Goal: Transaction & Acquisition: Purchase product/service

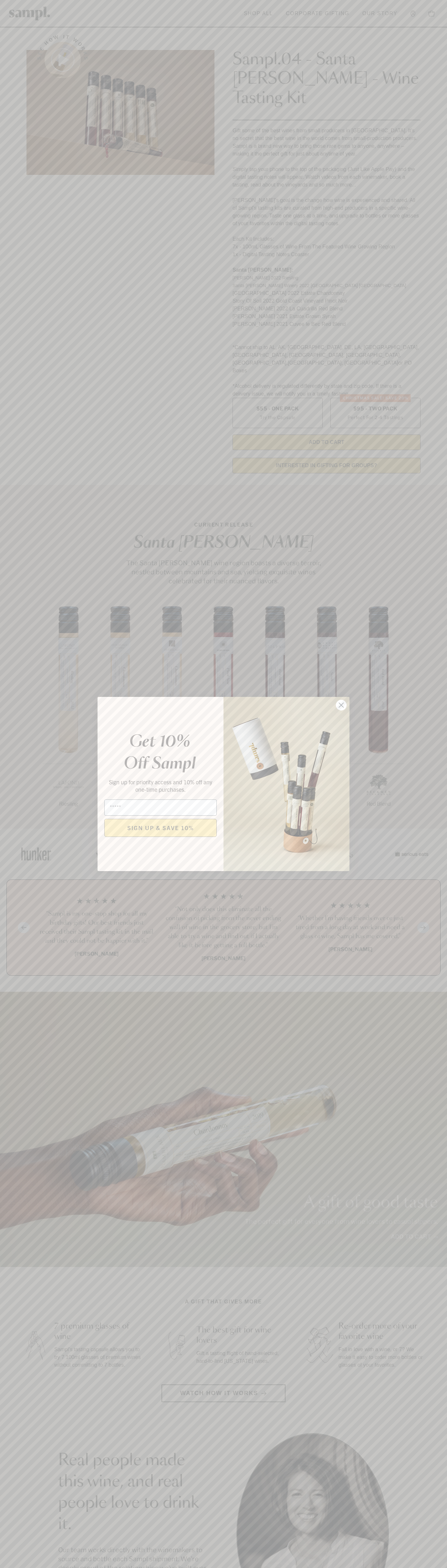
click at [341, 705] on icon "Close dialog" at bounding box center [341, 705] width 4 height 4
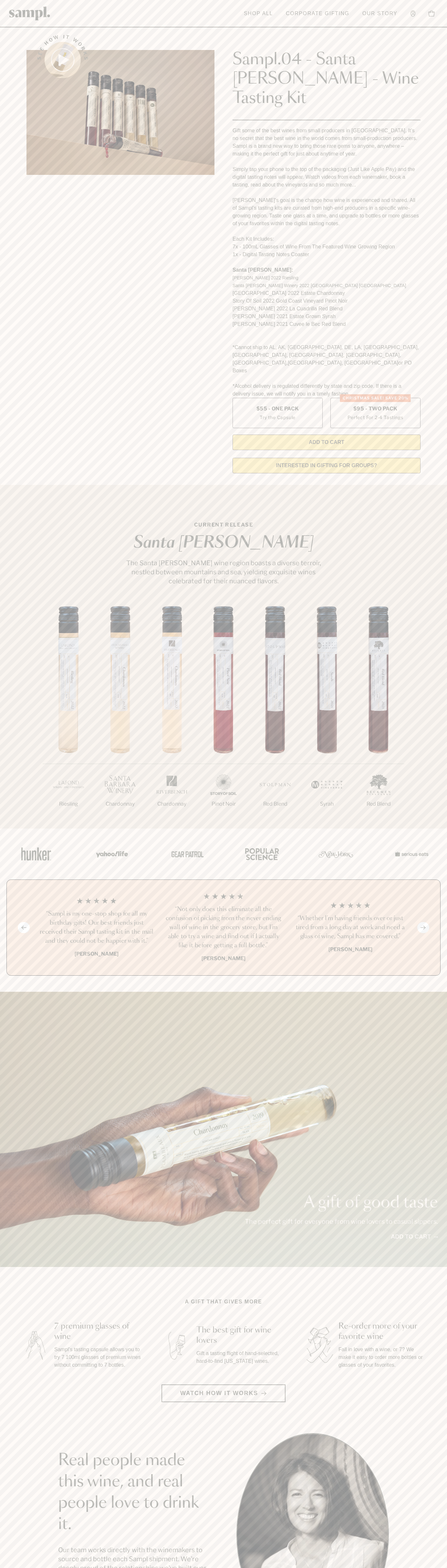
click at [353, 20] on header "Toggle navigation menu Shop All Corporate Gifting Our Story Account Story Shop …" at bounding box center [224, 13] width 447 height 27
click at [420, 413] on div "See how it works Sampl.04 - Santa [PERSON_NAME] - Wine Tasting Kit Gift some of…" at bounding box center [224, 252] width 406 height 453
click at [114, 1567] on html "Skip to main content Toggle navigation menu Shop All Corporate Gifting Our Stor…" at bounding box center [224, 1304] width 447 height 2608
click at [18, 167] on section "See how it works Sampl.04 - Santa [PERSON_NAME] - Wine Tasting Kit Gift some of…" at bounding box center [224, 252] width 447 height 453
click at [375, 398] on label "Christmas SALE! Save 20% $95 - Two Pack Perfect For 2-4 Tastings" at bounding box center [375, 413] width 90 height 30
